Goal: Task Accomplishment & Management: Use online tool/utility

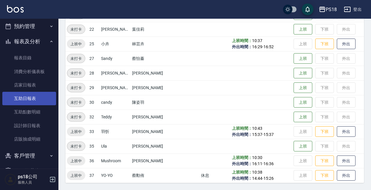
scroll to position [117, 0]
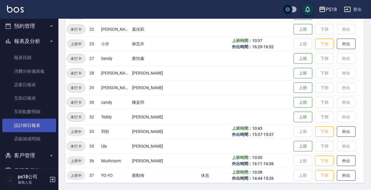
click at [41, 127] on link "設計師日報表" at bounding box center [29, 124] width 54 height 13
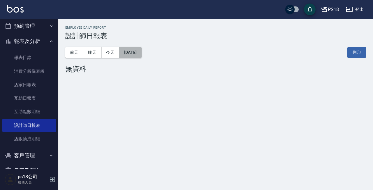
click at [132, 51] on button "[DATE]" at bounding box center [130, 52] width 22 height 11
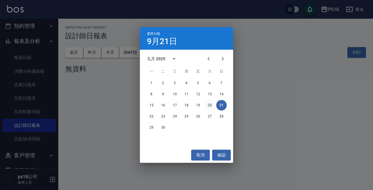
click at [213, 107] on button "20" at bounding box center [210, 105] width 11 height 11
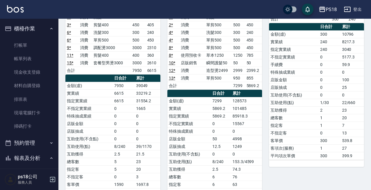
scroll to position [146, 0]
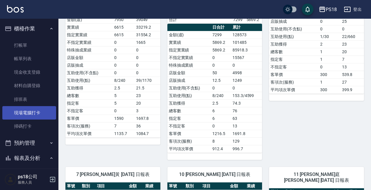
click at [41, 111] on link "現場電腦打卡" at bounding box center [29, 112] width 54 height 13
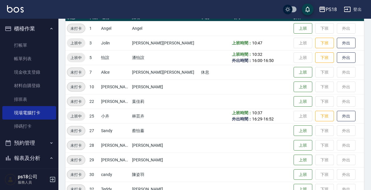
scroll to position [88, 0]
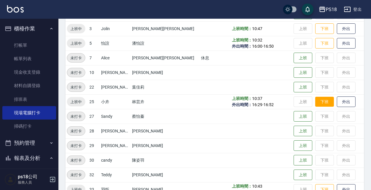
click at [315, 104] on button "下班" at bounding box center [324, 102] width 19 height 10
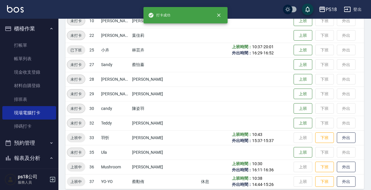
scroll to position [145, 0]
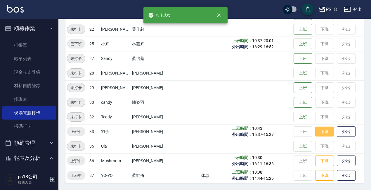
click at [315, 134] on button "下班" at bounding box center [324, 131] width 19 height 10
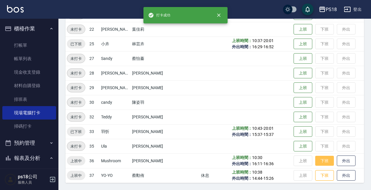
click at [315, 159] on button "下班" at bounding box center [324, 160] width 19 height 10
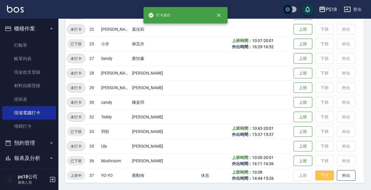
click at [315, 177] on button "下班" at bounding box center [324, 175] width 19 height 10
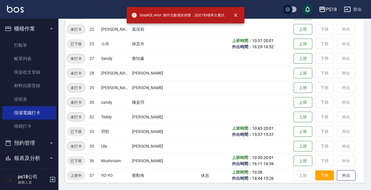
click at [315, 174] on button "下班" at bounding box center [324, 175] width 19 height 10
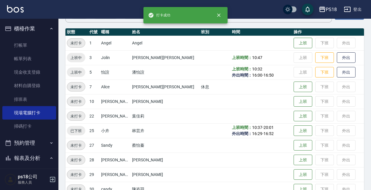
scroll to position [0, 0]
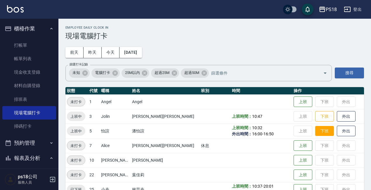
click at [315, 131] on button "下班" at bounding box center [324, 131] width 19 height 10
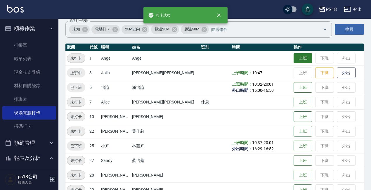
scroll to position [29, 0]
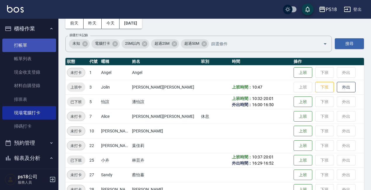
click at [17, 47] on link "打帳單" at bounding box center [29, 45] width 54 height 13
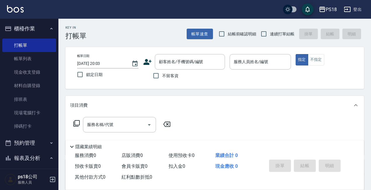
click at [273, 33] on span "連續打單結帳" at bounding box center [282, 34] width 25 height 6
click at [270, 33] on input "連續打單結帳" at bounding box center [263, 34] width 12 height 12
checkbox input "true"
click at [269, 60] on input "服務人員姓名/編號" at bounding box center [260, 62] width 56 height 10
click at [158, 82] on input "不留客資" at bounding box center [156, 75] width 12 height 12
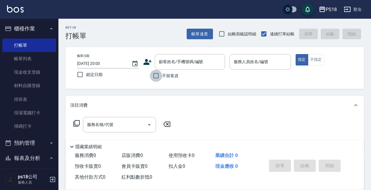
checkbox input "true"
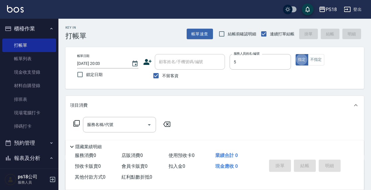
type input "怡諠-5"
type button "true"
click at [118, 125] on input "服務名稱/代號" at bounding box center [114, 124] width 59 height 10
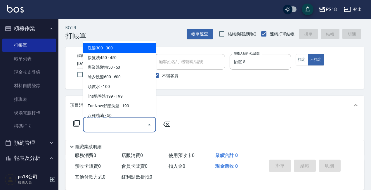
type input "Y"
type input "5"
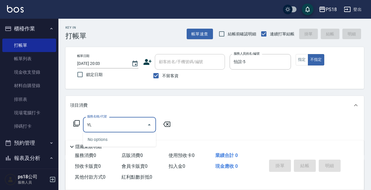
type input "Y"
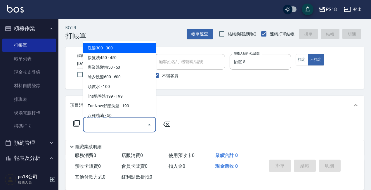
type input "Y"
type input "J"
type input "＿"
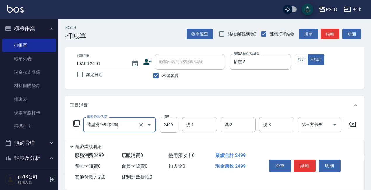
type input "造型燙2499(225)"
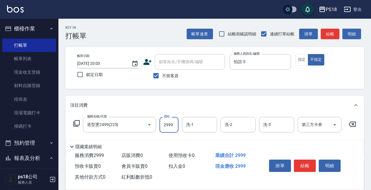
type input "2999"
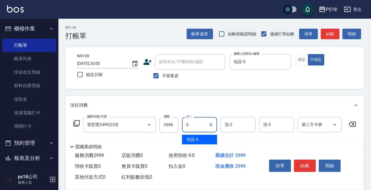
type input "怡諠-5"
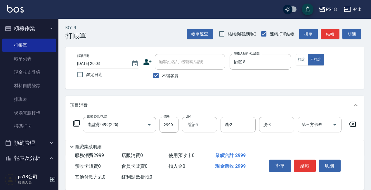
drag, startPoint x: 295, startPoint y: 164, endPoint x: 270, endPoint y: 96, distance: 72.2
click at [274, 91] on div "Key In 打帳單 帳單速查 結帳前確認明細 連續打單結帳 掛單 結帳 明細 帳單日期 [DATE] 20:03 鎖定日期 顧客姓名/手機號碼/編號 顧客姓…" at bounding box center [214, 145] width 312 height 253
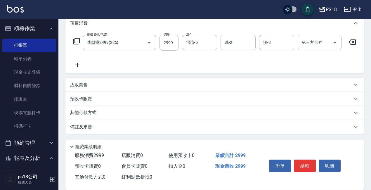
click at [106, 113] on div "其他付款方式" at bounding box center [211, 112] width 282 height 6
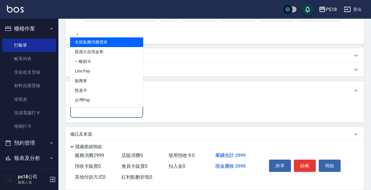
click at [97, 112] on input "其他付款方式" at bounding box center [107, 110] width 68 height 10
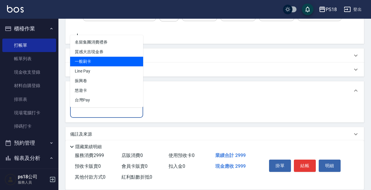
click at [101, 62] on span "一般刷卡" at bounding box center [106, 62] width 73 height 10
type input "一般刷卡"
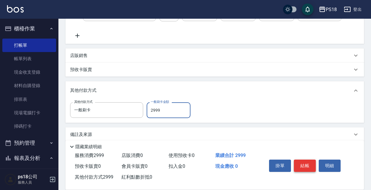
type input "2999"
drag, startPoint x: 305, startPoint y: 160, endPoint x: 294, endPoint y: 162, distance: 11.6
click at [305, 160] on button "結帳" at bounding box center [304, 165] width 22 height 12
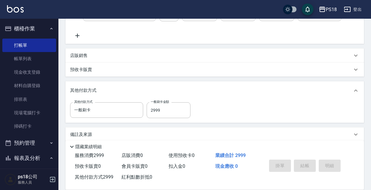
type input "[DATE] 20:04"
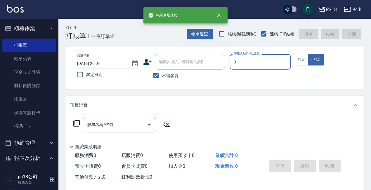
type input "Jolin-3"
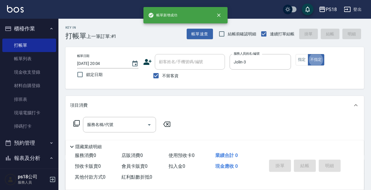
type button "false"
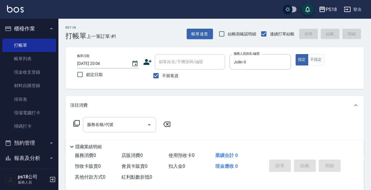
click at [128, 128] on input "服務名稱/代號" at bounding box center [114, 124] width 59 height 10
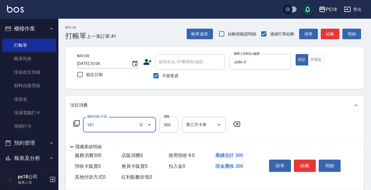
type input "洗髮300(101)"
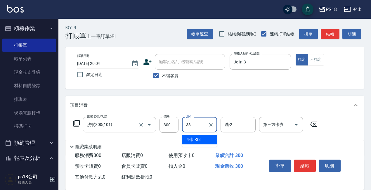
type input "[PERSON_NAME]-33"
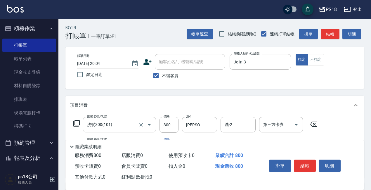
type input "單剪500(302)"
type input "500"
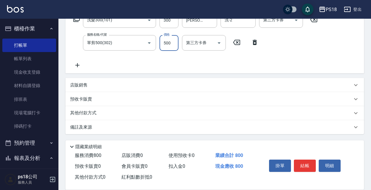
scroll to position [105, 0]
click at [126, 81] on div "店販銷售" at bounding box center [214, 85] width 298 height 14
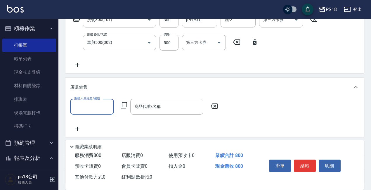
scroll to position [0, 0]
type input "Jolin-3"
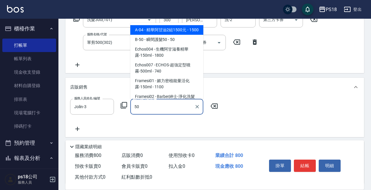
type input "精華阿甘油2組1500元"
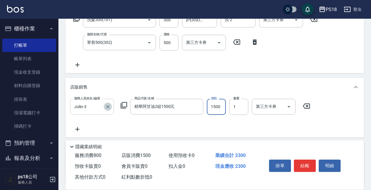
drag, startPoint x: 109, startPoint y: 106, endPoint x: 90, endPoint y: 106, distance: 19.3
click at [109, 107] on icon "Clear" at bounding box center [108, 107] width 6 height 6
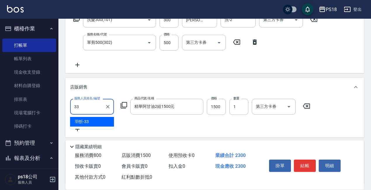
type input "[PERSON_NAME]-33"
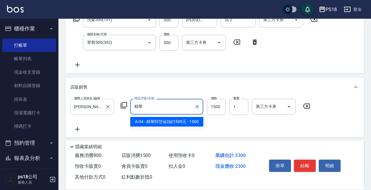
type input "精"
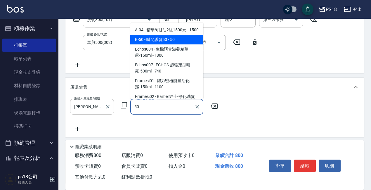
type input "瞬間護髮50"
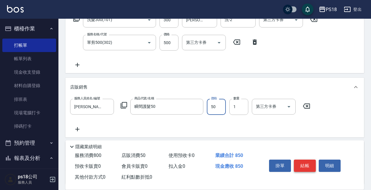
click at [314, 167] on button "結帳" at bounding box center [304, 165] width 22 height 12
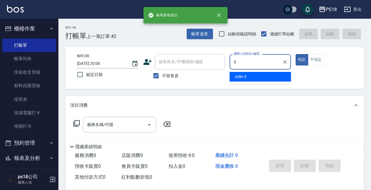
type input "Jolin-3"
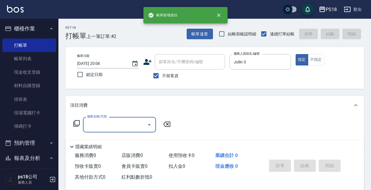
type input "1"
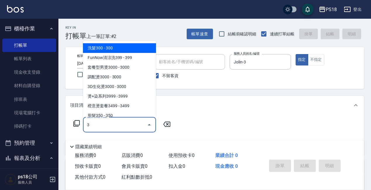
type input "洗髮300(101)"
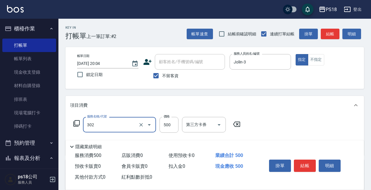
type input "單剪500(302)"
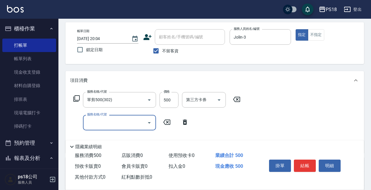
scroll to position [58, 0]
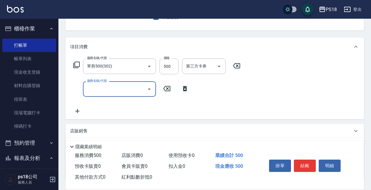
type input "＿"
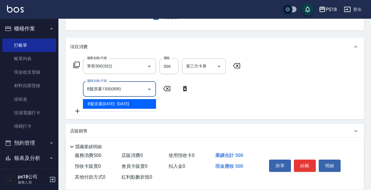
type input "B髮原素1300(809)"
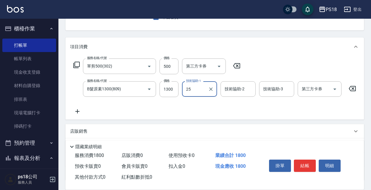
type input "小卉-25"
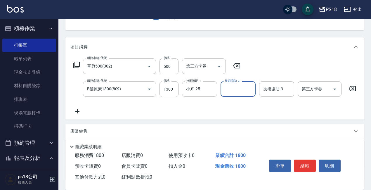
click at [304, 160] on button "結帳" at bounding box center [304, 165] width 22 height 12
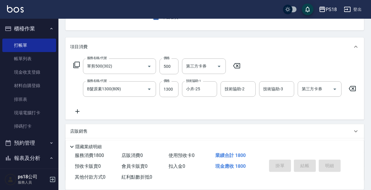
type input "[DATE] 20:05"
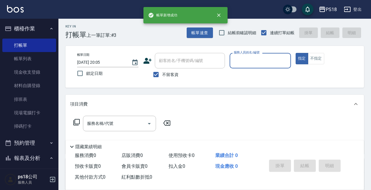
scroll to position [0, 0]
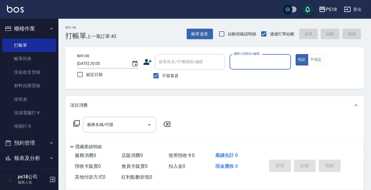
type input "5"
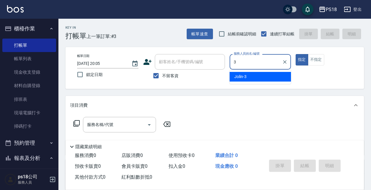
type input "Jolin-3"
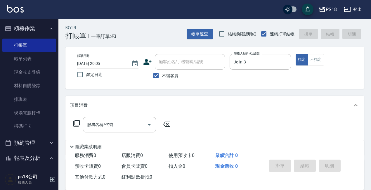
drag, startPoint x: 116, startPoint y: 126, endPoint x: 110, endPoint y: 124, distance: 6.5
click at [116, 126] on input "服務名稱/代號" at bounding box center [114, 124] width 59 height 10
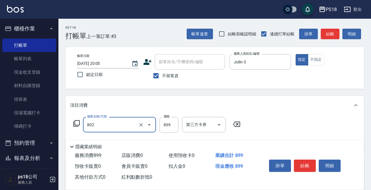
type input "舒壓洗899(802)"
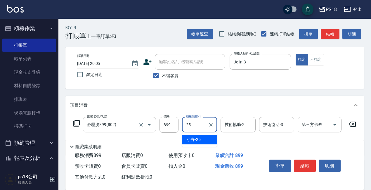
type input "小卉-25"
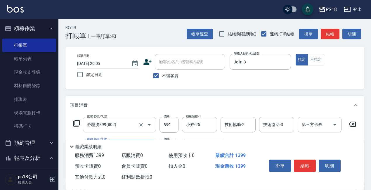
type input "單剪500(302)"
type input "500"
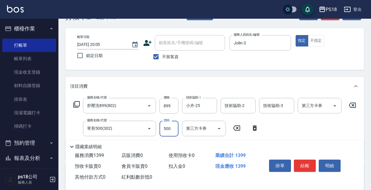
scroll to position [29, 0]
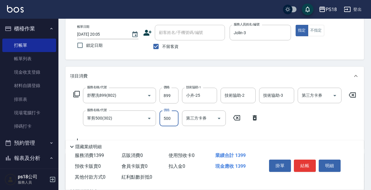
click at [299, 161] on button "結帳" at bounding box center [304, 165] width 22 height 12
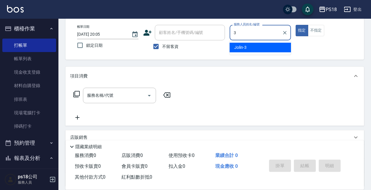
type input "Jolin-3"
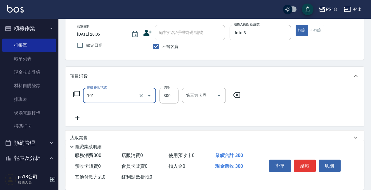
type input "洗髮300(101)"
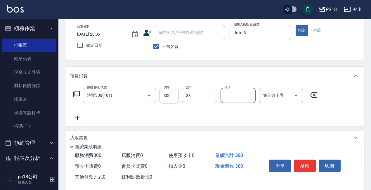
type input "[PERSON_NAME]-33"
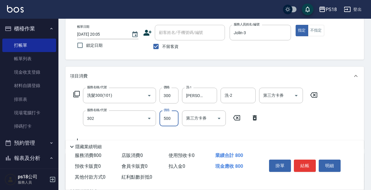
type input "單剪500(302)"
type input "500"
click at [299, 161] on button "結帳" at bounding box center [304, 165] width 22 height 12
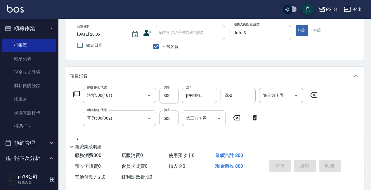
type input "[DATE] 20:06"
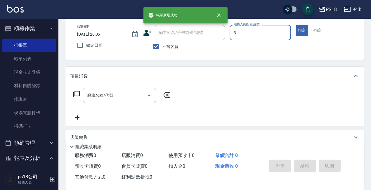
type input "Jolin-3"
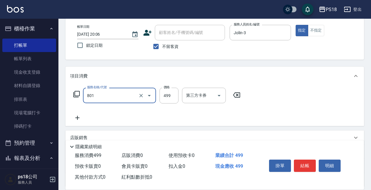
type input "舒壓洗499(801)"
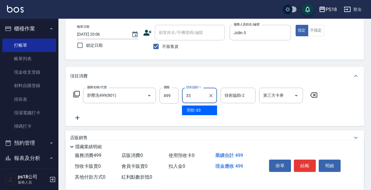
type input "[PERSON_NAME]-33"
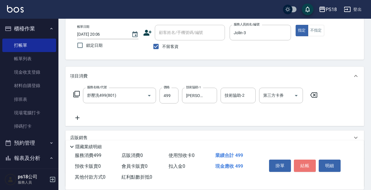
drag, startPoint x: 299, startPoint y: 160, endPoint x: 284, endPoint y: 162, distance: 15.4
click at [299, 160] on button "結帳" at bounding box center [304, 165] width 22 height 12
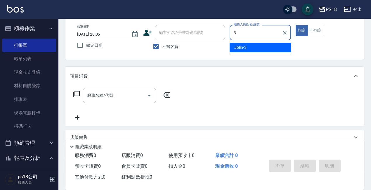
type input "Jolin-3"
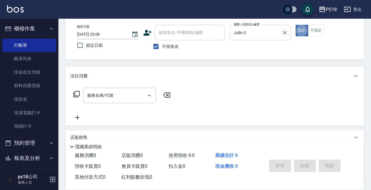
click at [283, 34] on icon "Clear" at bounding box center [285, 33] width 4 height 4
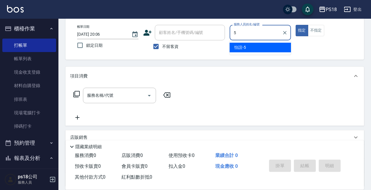
type input "怡諠-5"
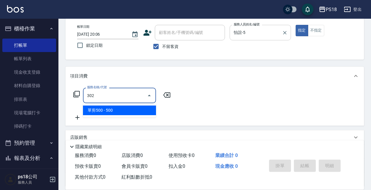
type input "單剪500(302)"
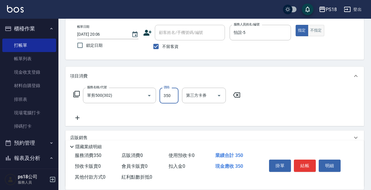
type input "350"
click at [311, 34] on button "不指定" at bounding box center [315, 30] width 16 height 11
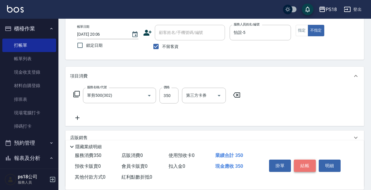
click at [302, 162] on button "結帳" at bounding box center [304, 165] width 22 height 12
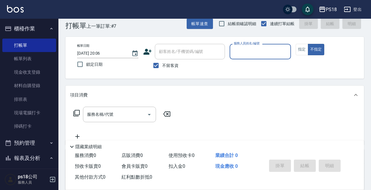
scroll to position [0, 0]
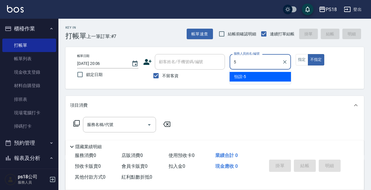
type input "怡諠-5"
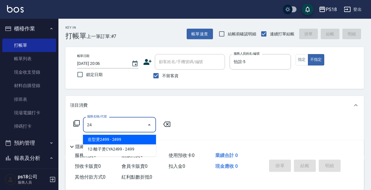
type input "2"
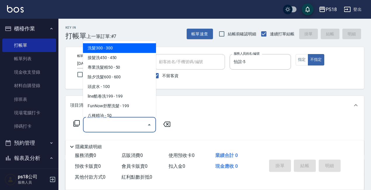
type input "＿"
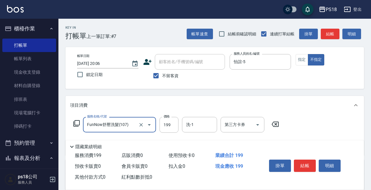
type input "FunNow舒壓洗髮(107)"
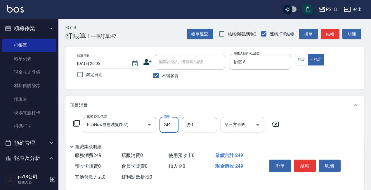
type input "249"
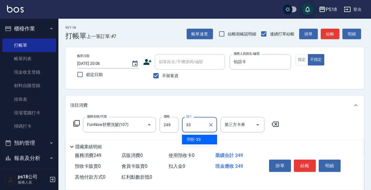
type input "[PERSON_NAME]-33"
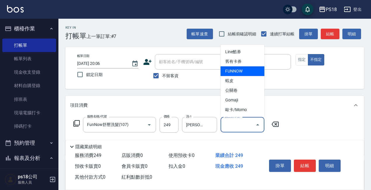
type input "FUNNOW"
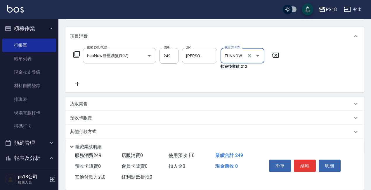
scroll to position [59, 0]
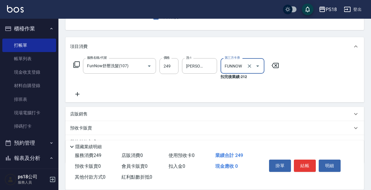
click at [100, 106] on div "項目消費 服務名稱/代號 FunNow舒壓洗髮(107) 服務名稱/代號 價格 249 價格 洗-1 羽忻-33 洗-1 第三方卡券 FUNNOW 第三方卡券…" at bounding box center [214, 100] width 298 height 126
click at [101, 112] on div "店販銷售" at bounding box center [211, 114] width 282 height 6
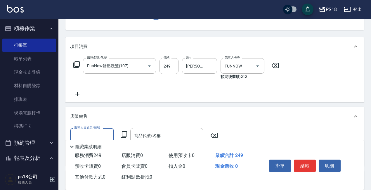
scroll to position [0, 0]
type input "5"
type input "[PERSON_NAME]-33"
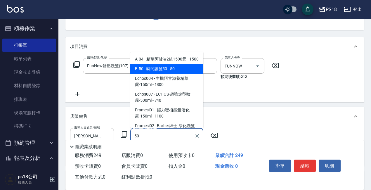
type input "瞬間護髮50"
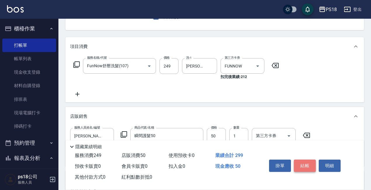
click at [302, 160] on button "結帳" at bounding box center [304, 165] width 22 height 12
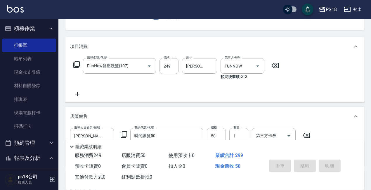
type input "[DATE] 20:08"
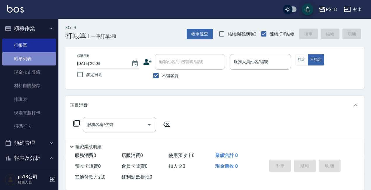
click at [36, 62] on link "帳單列表" at bounding box center [29, 58] width 54 height 13
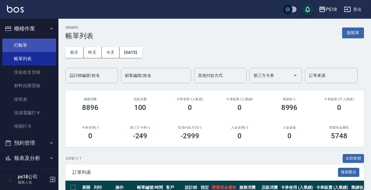
click at [20, 47] on link "打帳單" at bounding box center [29, 45] width 54 height 13
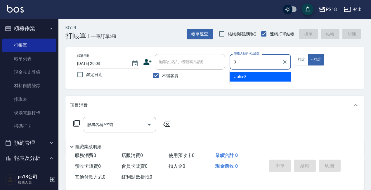
type input "Jolin-3"
type button "false"
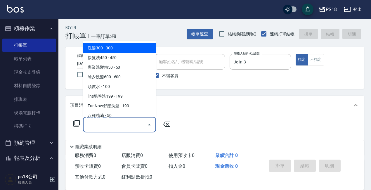
click at [125, 120] on input "服務名稱/代號" at bounding box center [114, 124] width 59 height 10
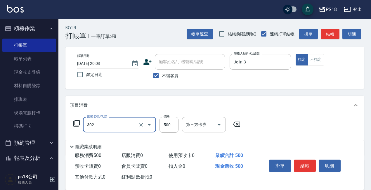
type input "單剪500(302)"
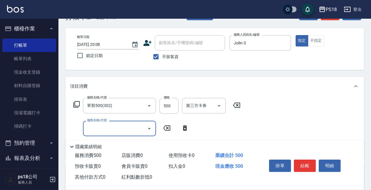
scroll to position [29, 0]
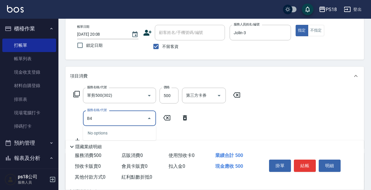
type input "B"
type input "日式結構護(609)"
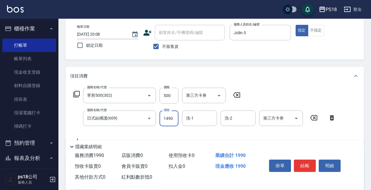
type input "1490"
type input "2"
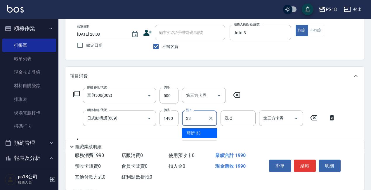
type input "[PERSON_NAME]-33"
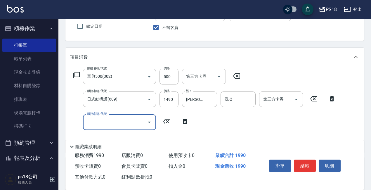
scroll to position [58, 0]
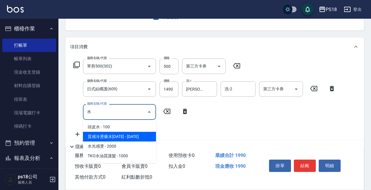
type input "質感冷燙藥水1500(217)"
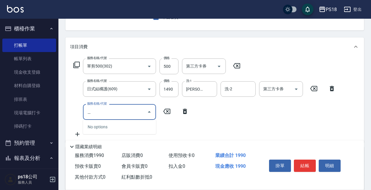
type input "稅"
type input "水光感燙(218)"
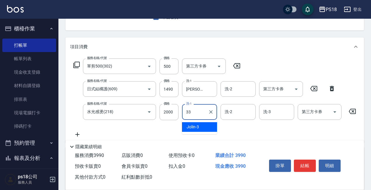
type input "[PERSON_NAME]-33"
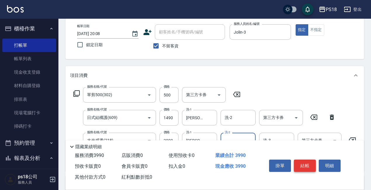
scroll to position [0, 0]
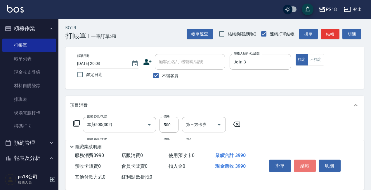
click at [304, 163] on button "結帳" at bounding box center [304, 165] width 22 height 12
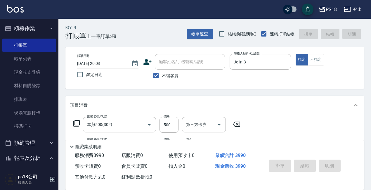
type input "[DATE] 20:19"
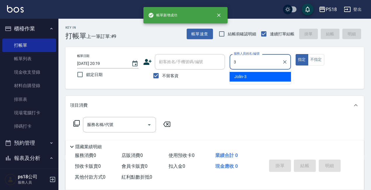
type input "3"
type button "true"
type input "Jolin-3"
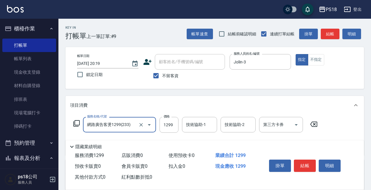
type input "網路廣告客燙1299(233)"
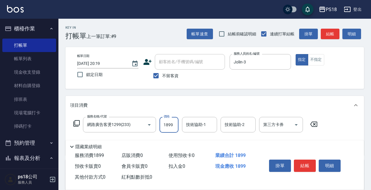
type input "1899"
type input "Jolin-3"
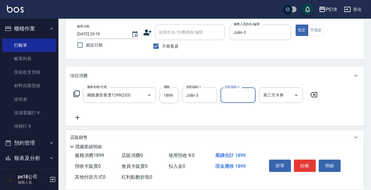
scroll to position [82, 0]
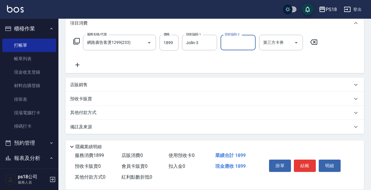
click at [107, 85] on div "店販銷售" at bounding box center [211, 85] width 282 height 6
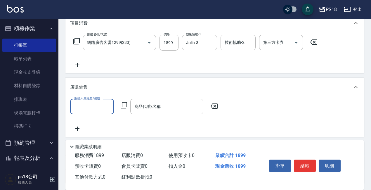
scroll to position [0, 0]
type input "Jolin-3"
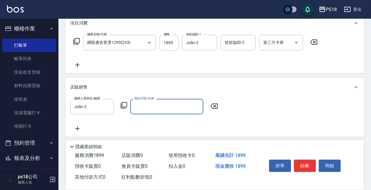
type input "＿"
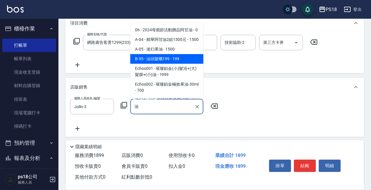
type input "油頭髮蠟199"
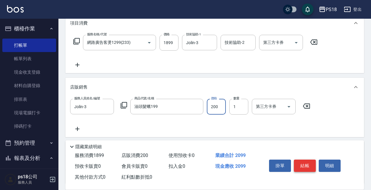
type input "200"
drag, startPoint x: 307, startPoint y: 165, endPoint x: 103, endPoint y: 165, distance: 204.5
click at [307, 165] on button "結帳" at bounding box center [304, 165] width 22 height 12
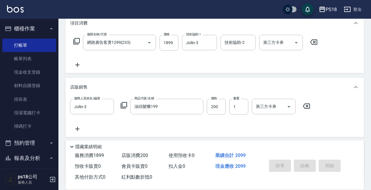
type input "[DATE] 20:20"
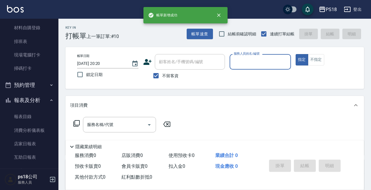
scroll to position [58, 0]
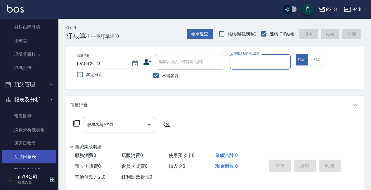
drag, startPoint x: 28, startPoint y: 144, endPoint x: 37, endPoint y: 153, distance: 13.0
click at [28, 144] on link "店家日報表" at bounding box center [29, 142] width 54 height 13
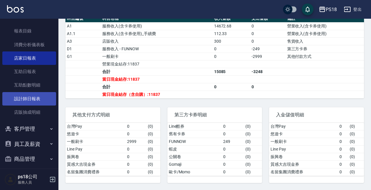
scroll to position [146, 0]
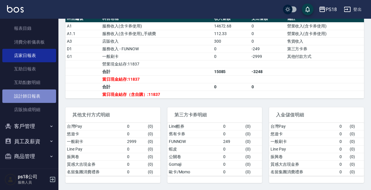
click at [39, 95] on link "設計師日報表" at bounding box center [29, 95] width 54 height 13
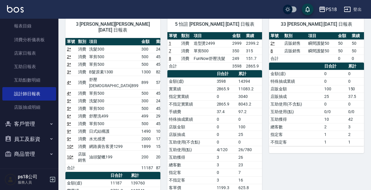
scroll to position [58, 0]
